Goal: Information Seeking & Learning: Find specific fact

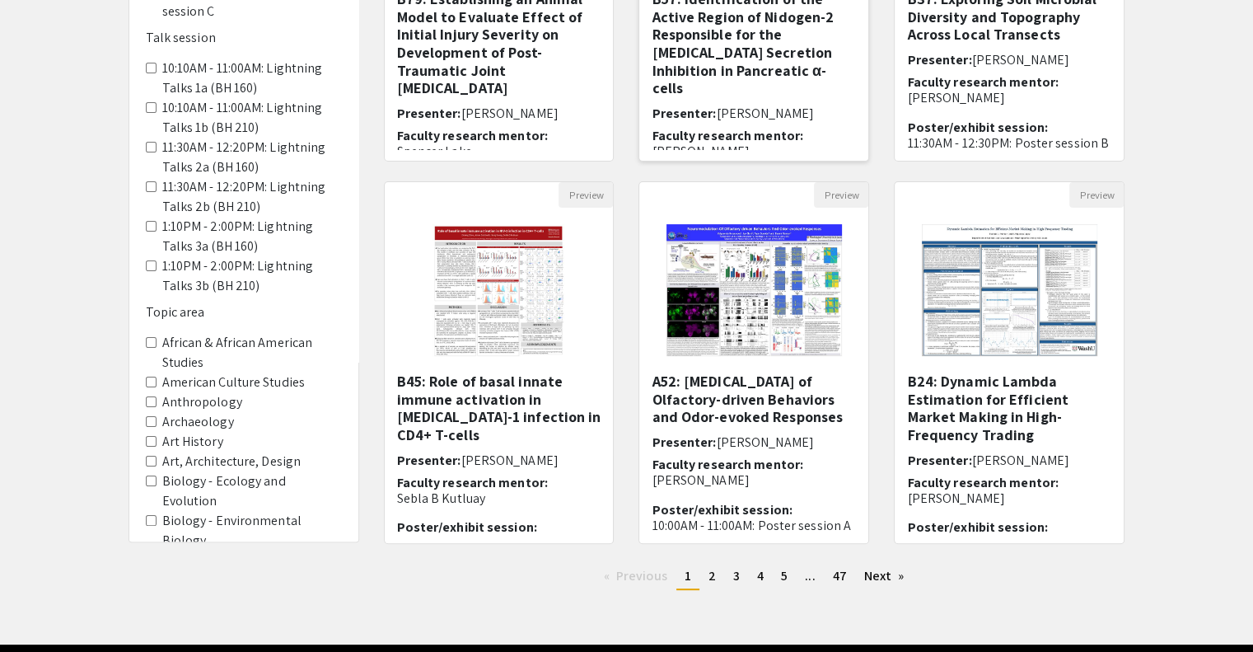
scroll to position [433, 0]
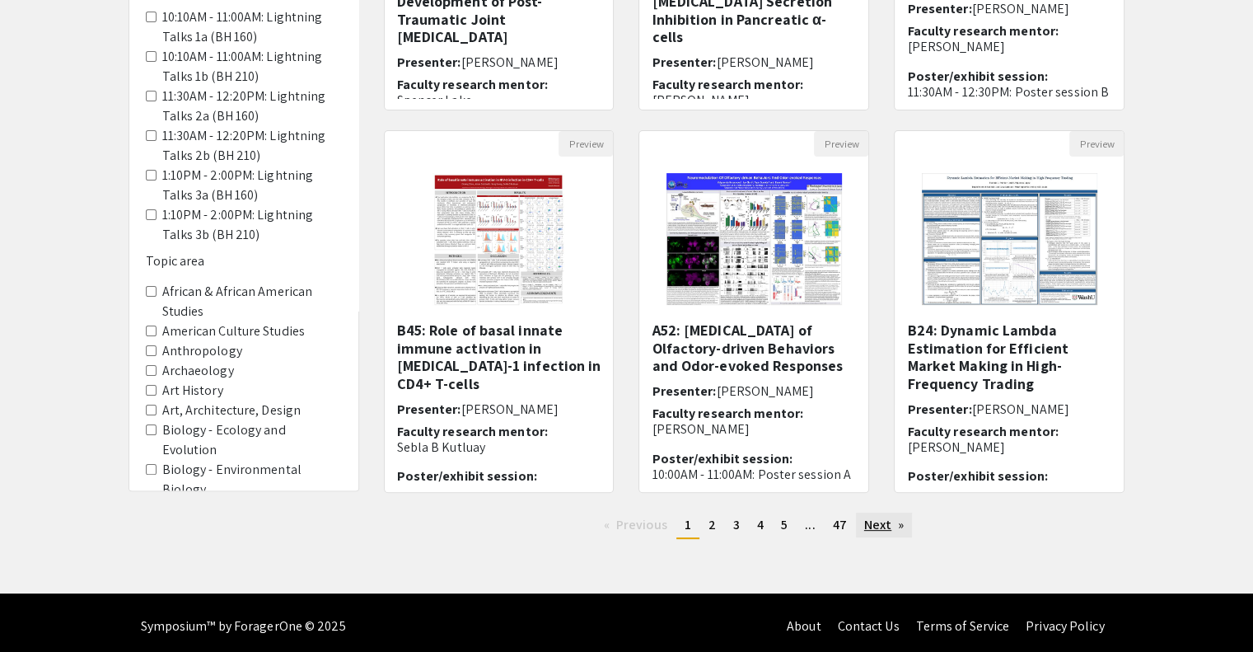
click at [881, 532] on link "Next page" at bounding box center [884, 525] width 57 height 25
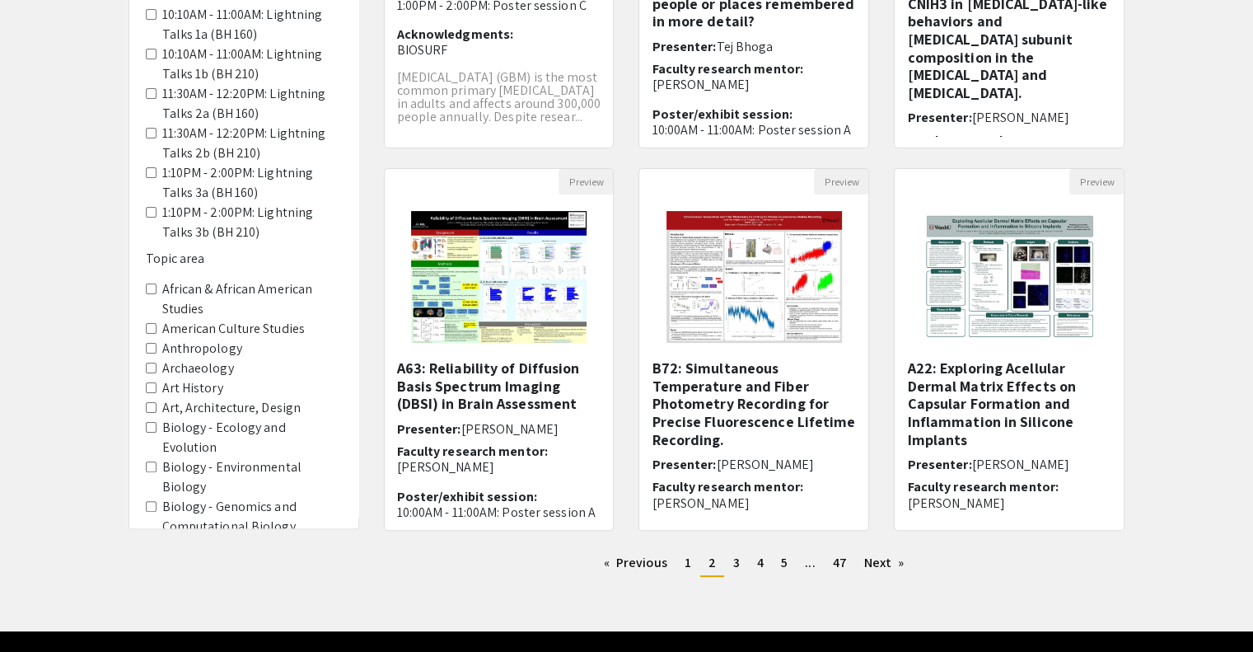
scroll to position [415, 0]
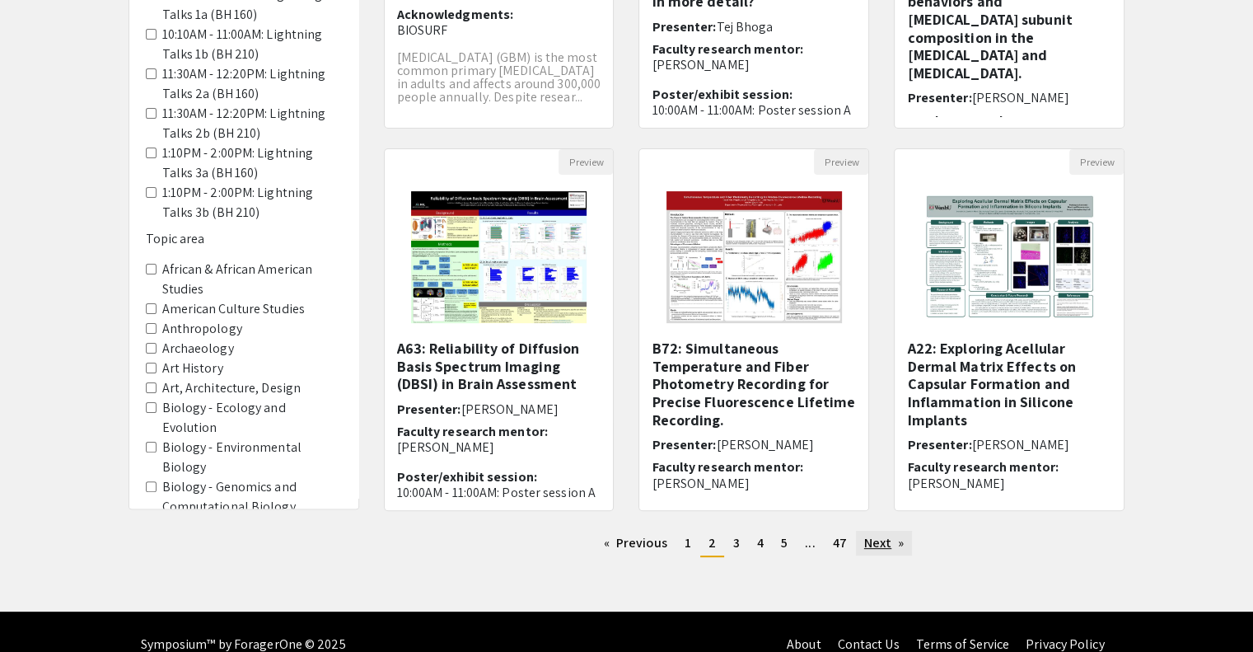
click at [876, 551] on link "Next page" at bounding box center [884, 543] width 57 height 25
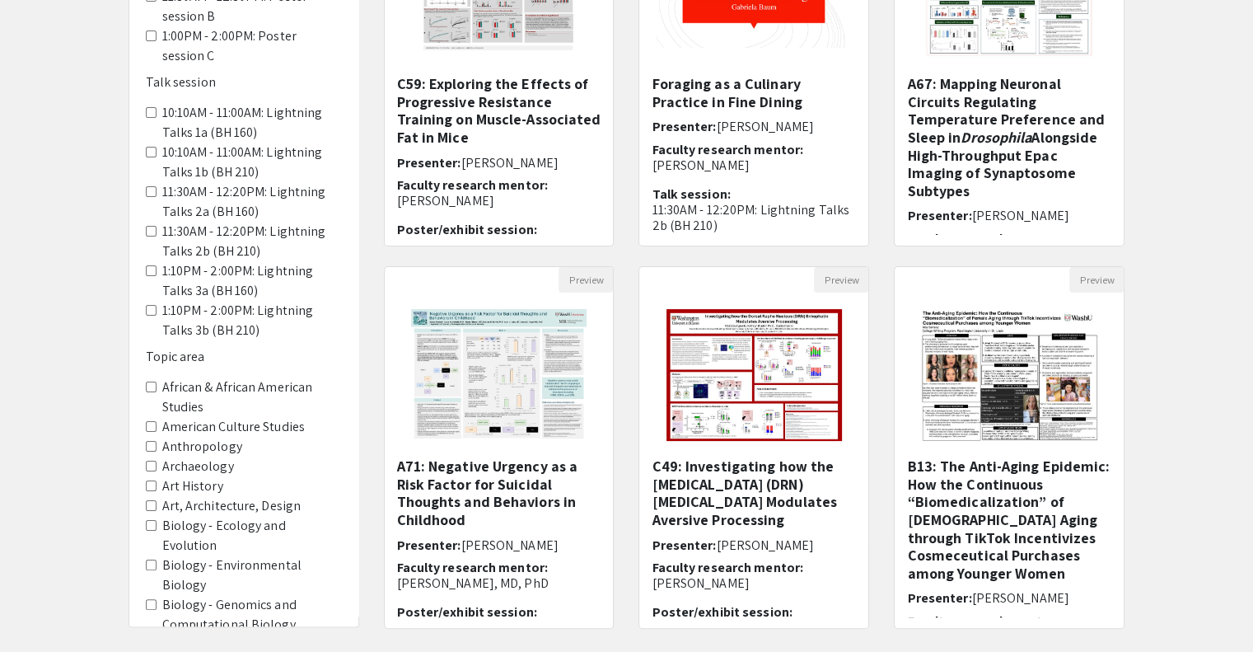
scroll to position [344, 0]
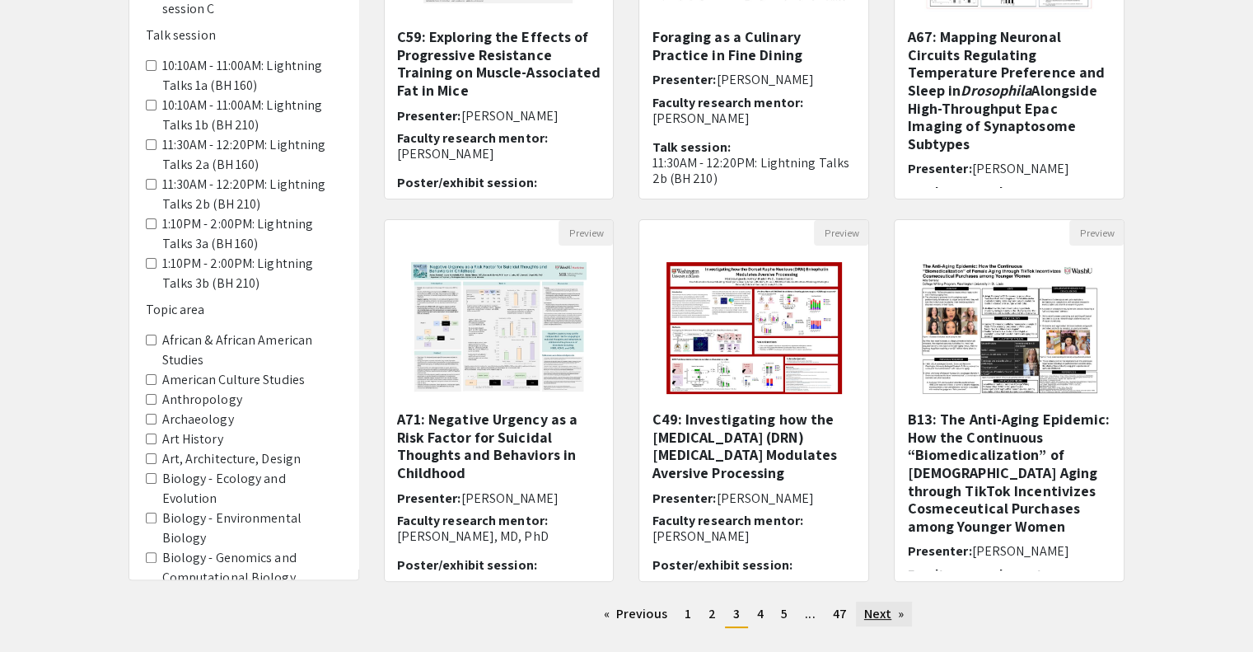
click at [888, 622] on link "Next page" at bounding box center [884, 614] width 57 height 25
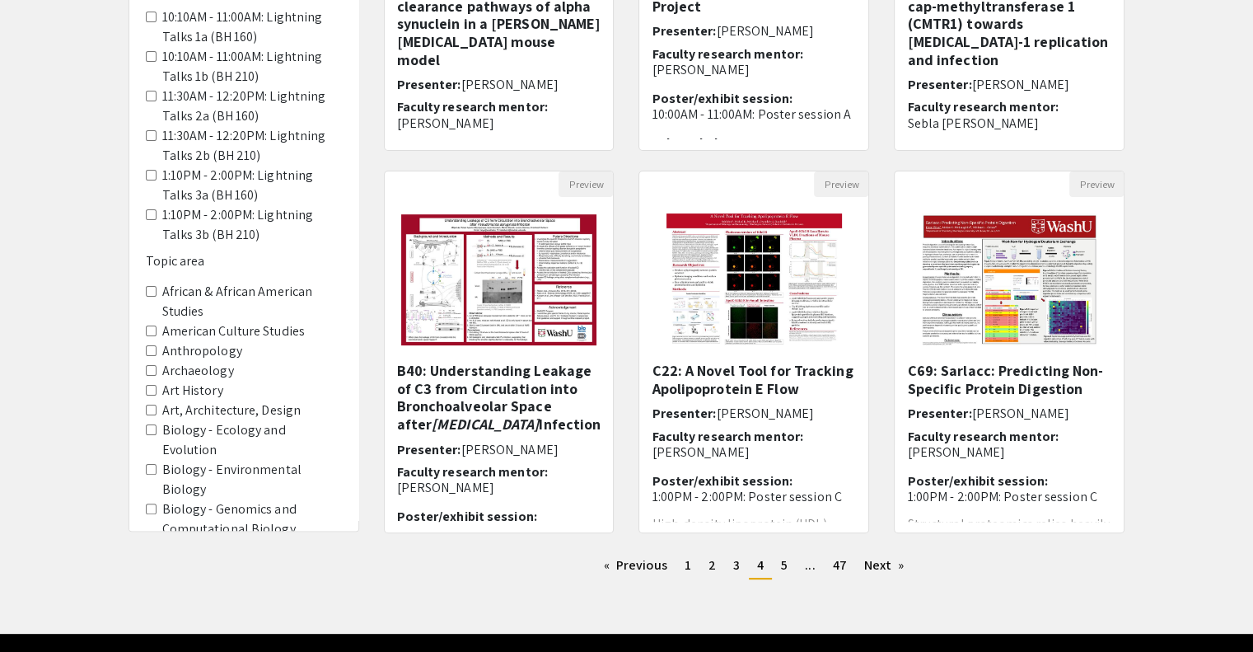
scroll to position [400, 0]
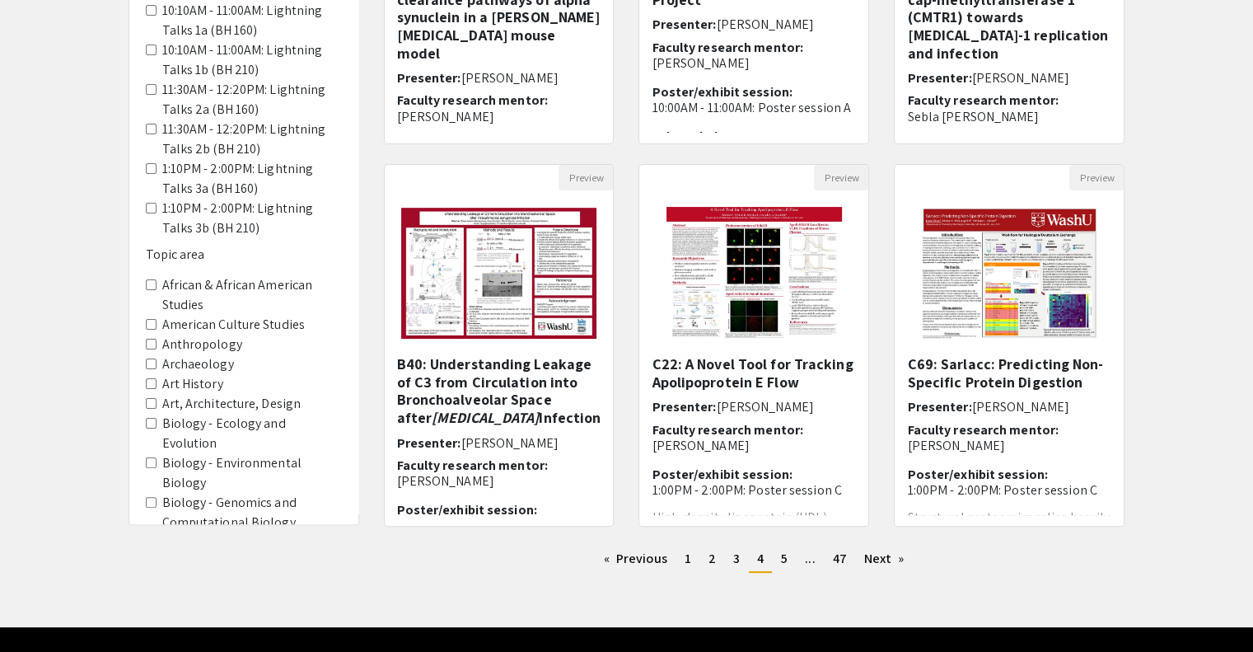
click at [888, 564] on link "Next page" at bounding box center [884, 558] width 57 height 25
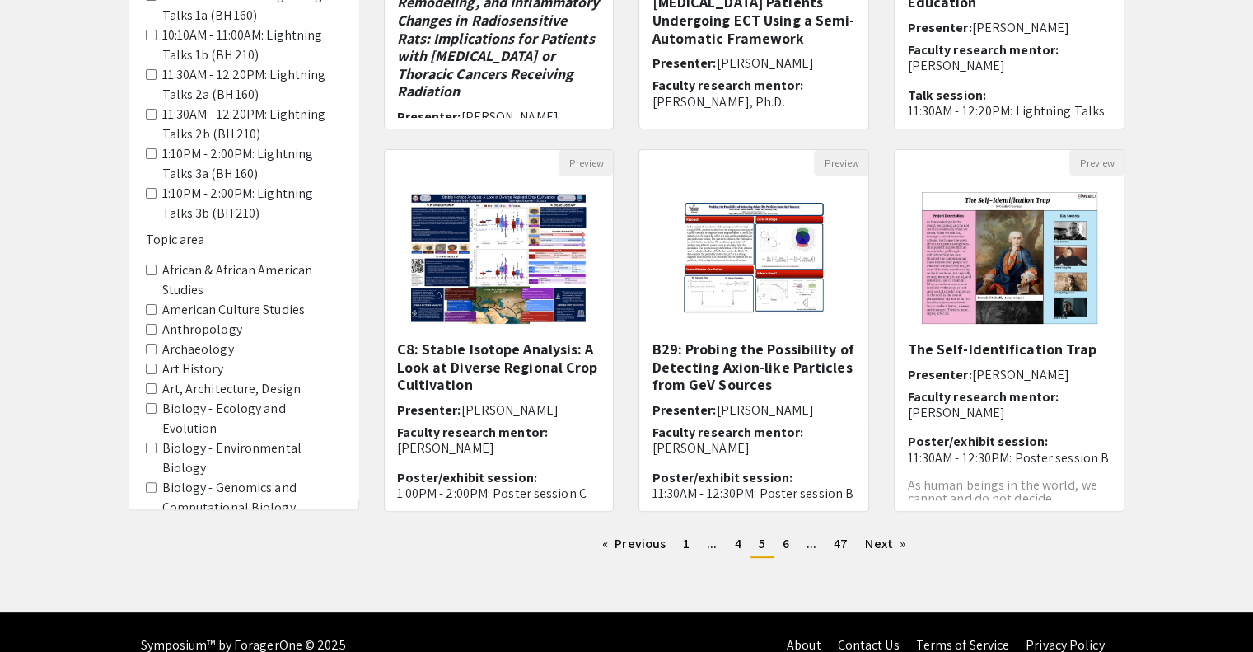
scroll to position [415, 0]
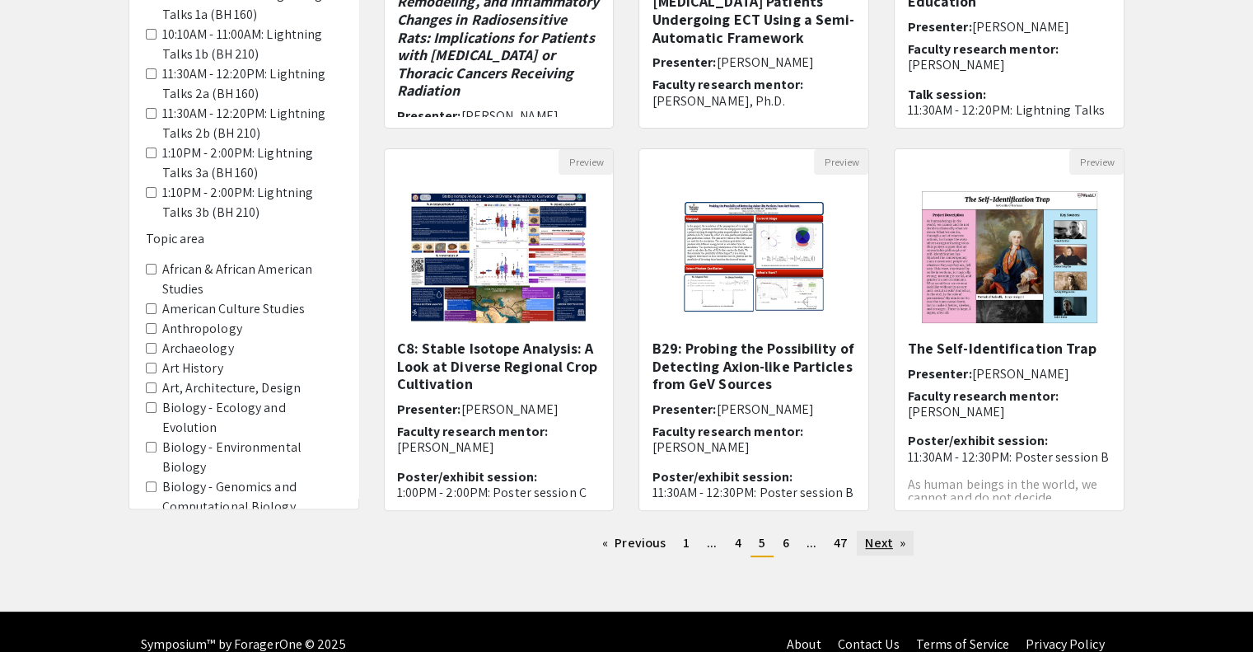
click at [882, 549] on link "Next page" at bounding box center [885, 543] width 57 height 25
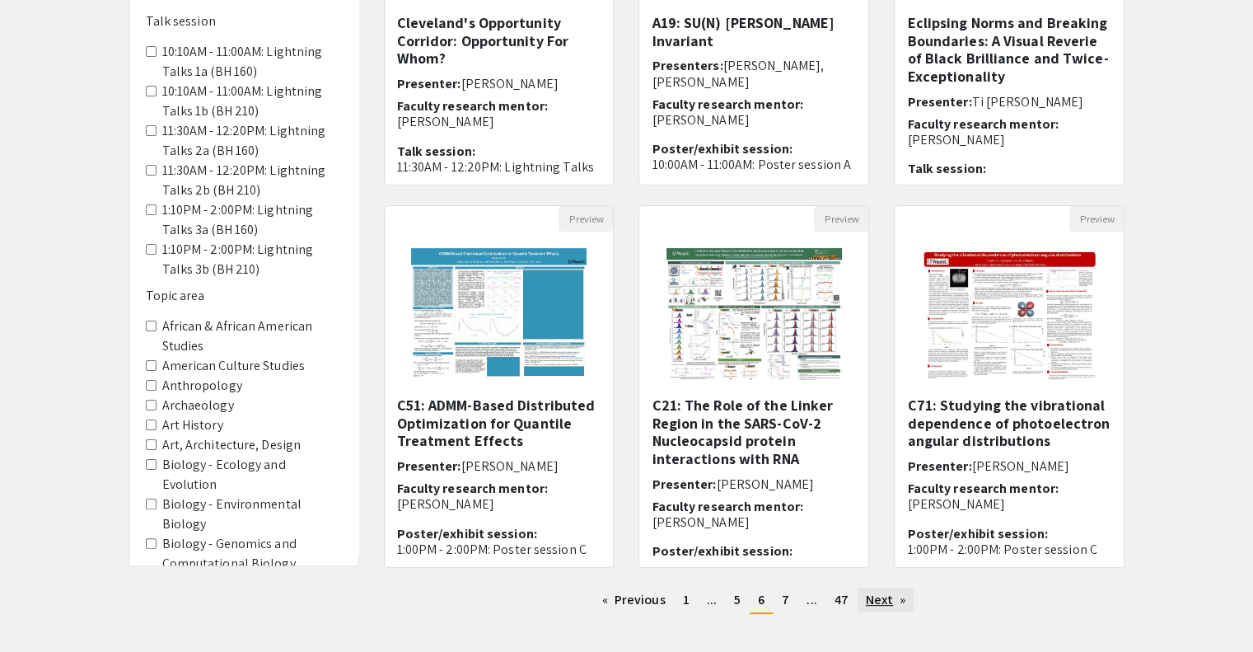
scroll to position [361, 0]
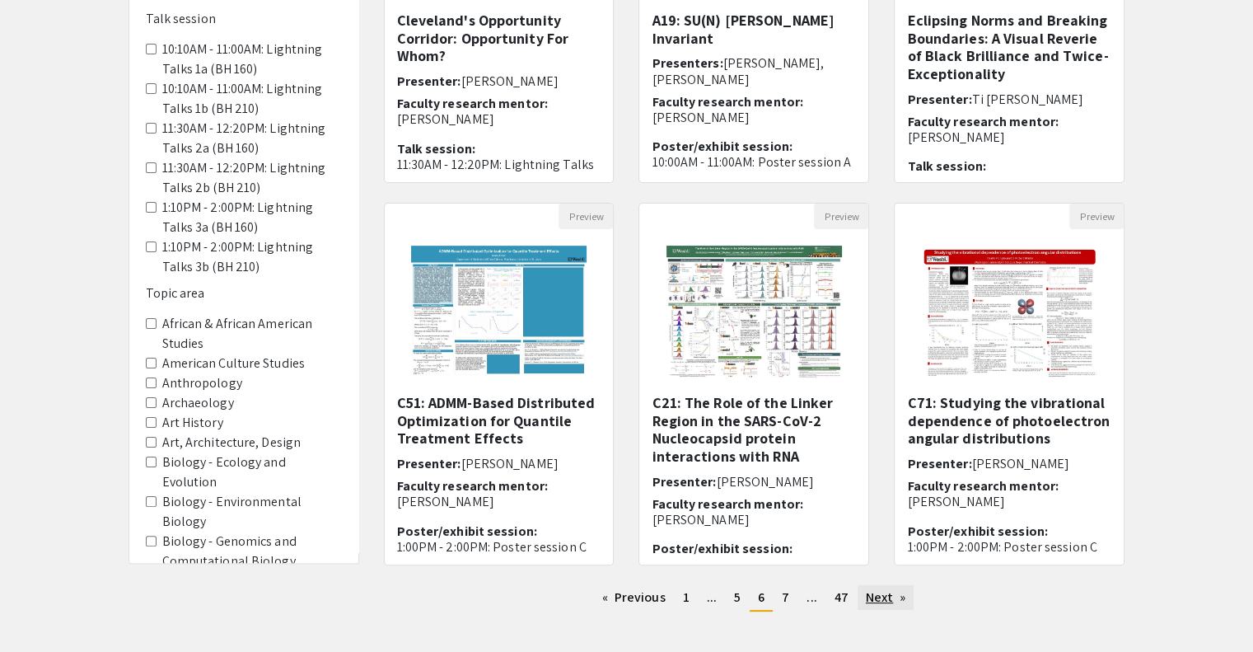
click at [885, 597] on link "Next page" at bounding box center [886, 597] width 57 height 25
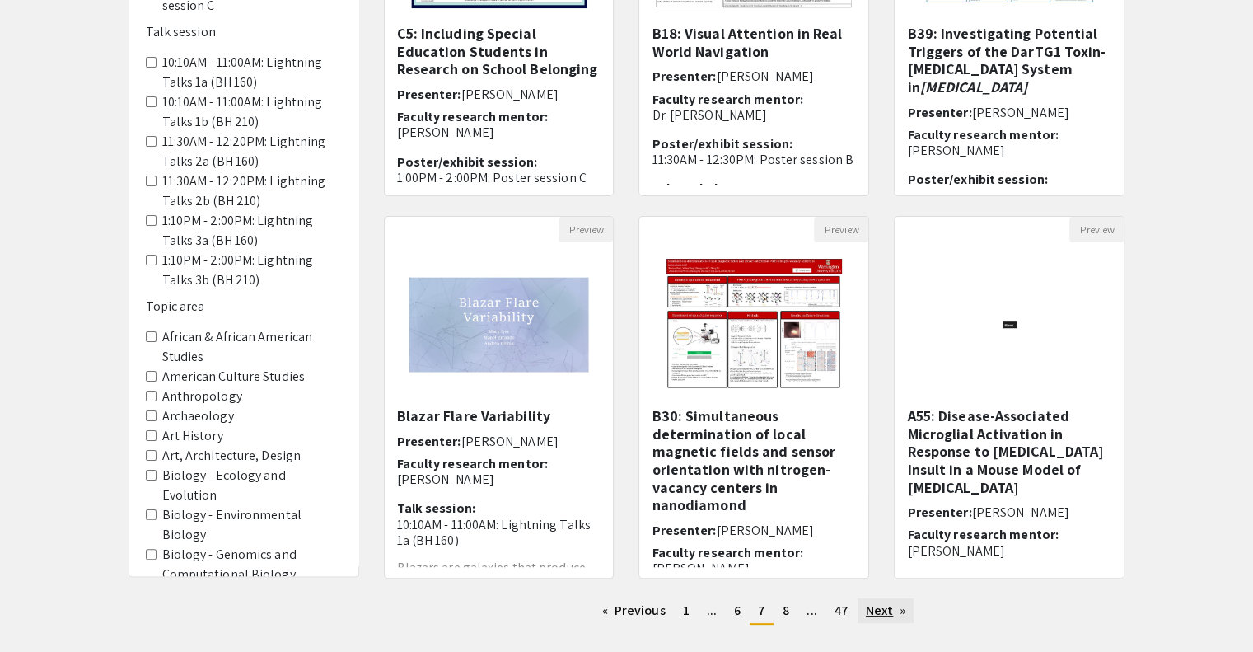
scroll to position [382, 0]
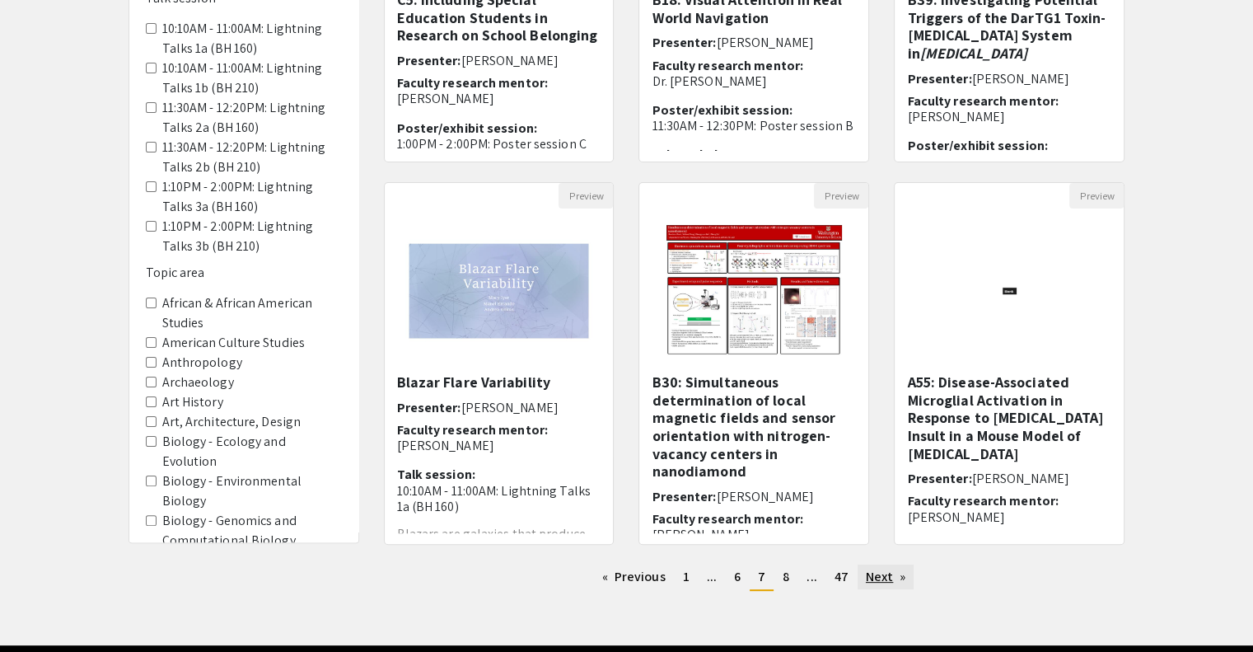
click at [882, 584] on link "Next page" at bounding box center [886, 576] width 57 height 25
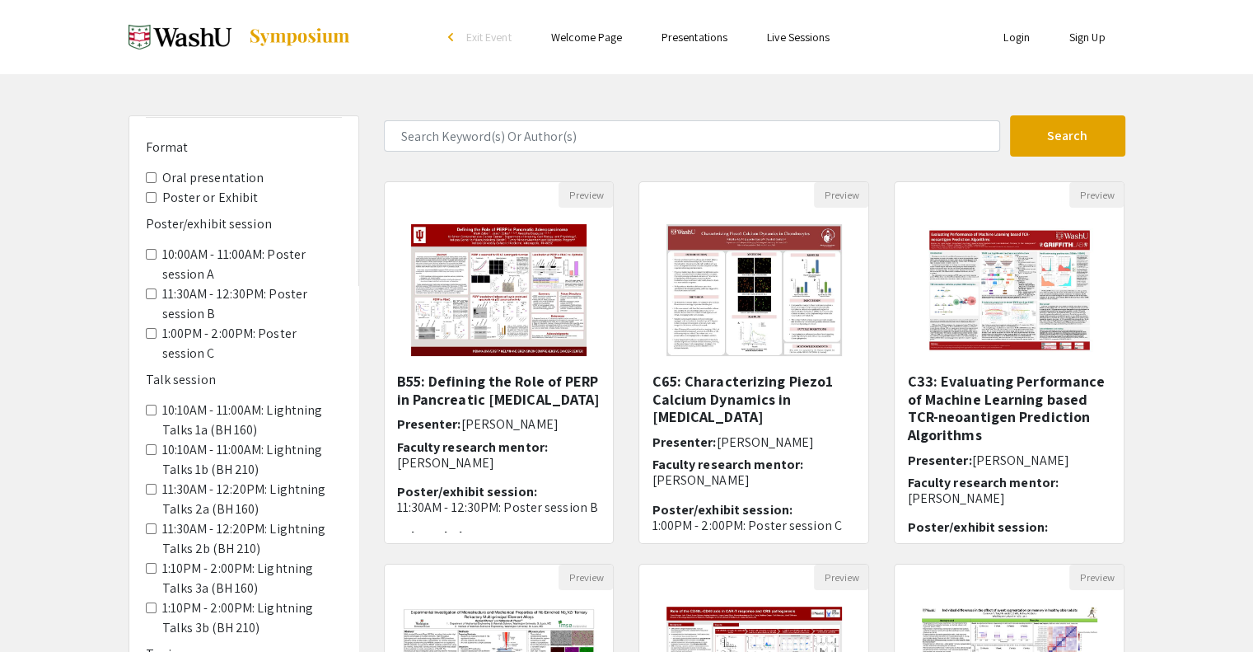
click at [672, 157] on div "Search 278 Results found Preview B55: Defining the Role of PERP in Pancreatic […" at bounding box center [755, 550] width 766 height 870
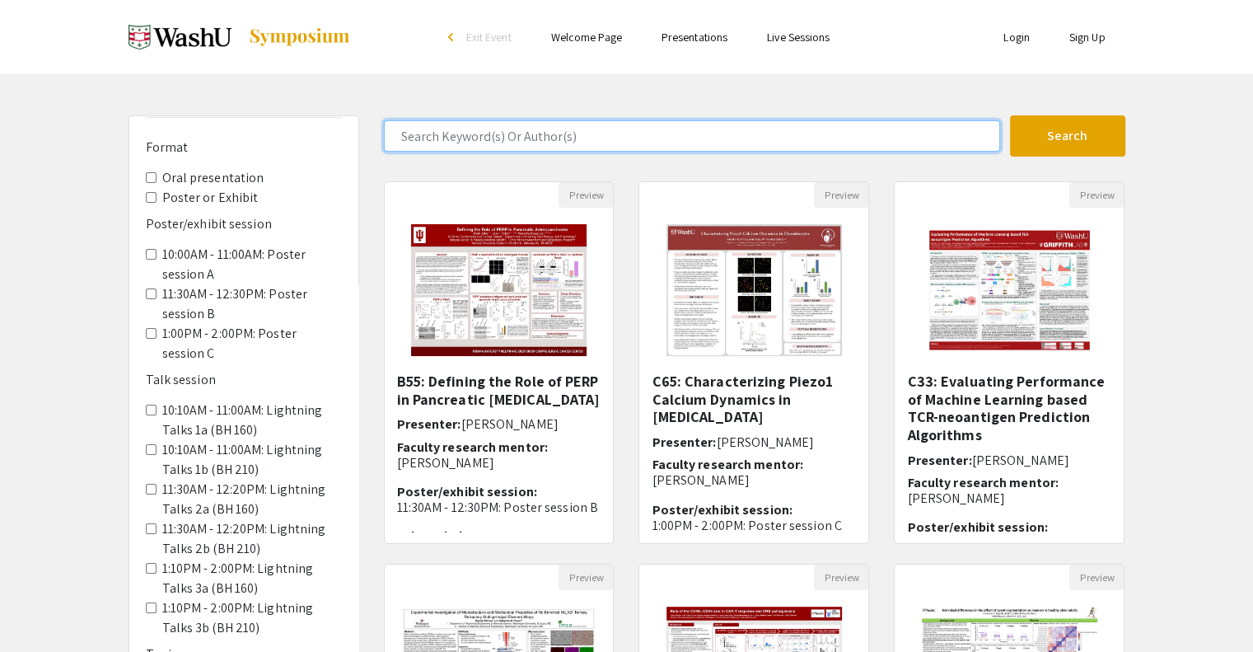
click at [658, 134] on input "Search Keyword(s) Or Author(s)" at bounding box center [692, 135] width 616 height 31
click at [1010, 115] on button "Search" at bounding box center [1067, 135] width 115 height 41
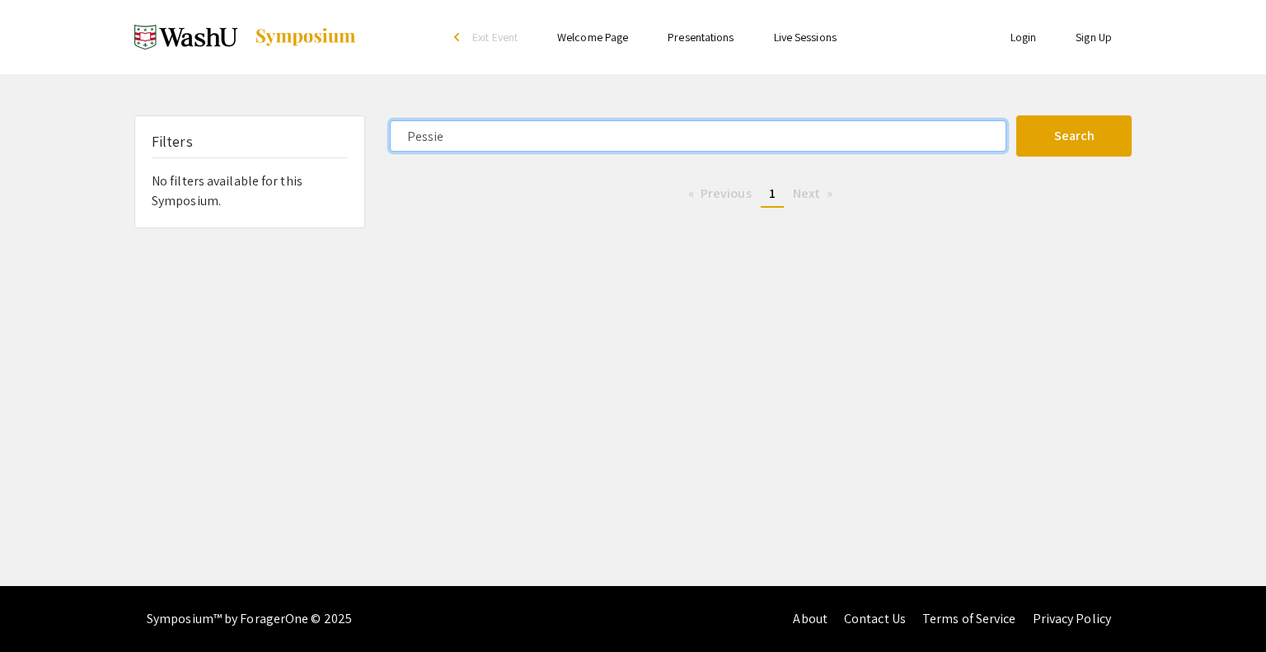
click at [658, 134] on input "Pessie" at bounding box center [698, 135] width 616 height 31
type input "P"
click at [1016, 115] on button "Search" at bounding box center [1073, 135] width 115 height 41
type input "R"
click at [1016, 115] on button "Search" at bounding box center [1073, 135] width 115 height 41
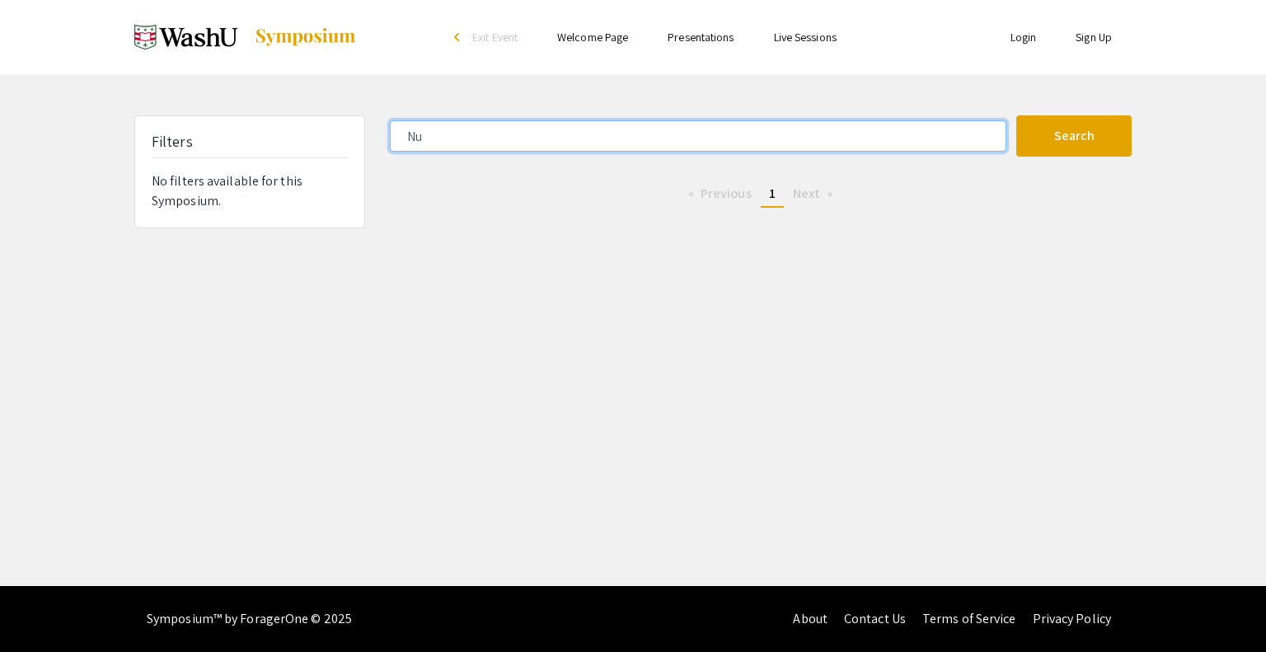
type input "N"
drag, startPoint x: 574, startPoint y: 152, endPoint x: 634, endPoint y: 85, distance: 90.5
click at [634, 85] on div "Skip navigation arrow_back_ios Exit Event Welcome Page Presentations Live Sessi…" at bounding box center [633, 293] width 1266 height 586
